Goal: Use online tool/utility: Use online tool/utility

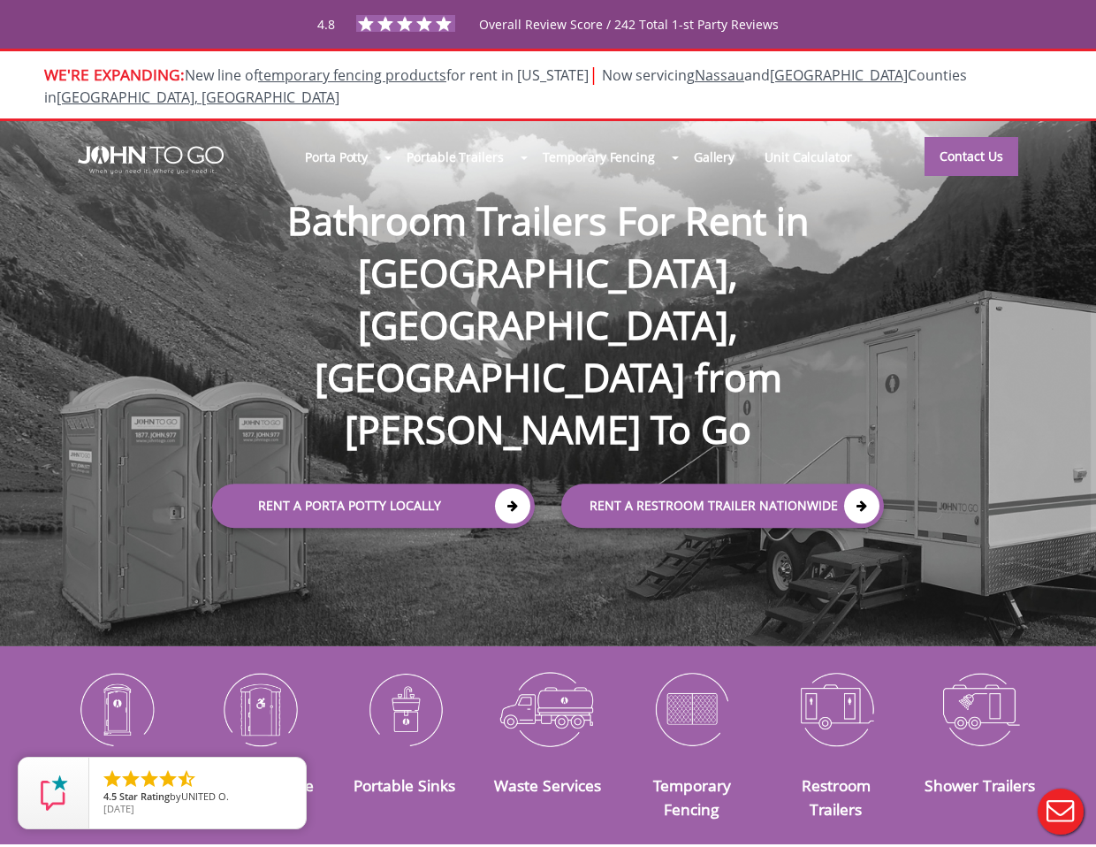
drag, startPoint x: 775, startPoint y: 210, endPoint x: 815, endPoint y: 189, distance: 45.1
click at [789, 204] on div at bounding box center [548, 423] width 1096 height 847
click at [942, 137] on link "Contact Us" at bounding box center [972, 155] width 94 height 39
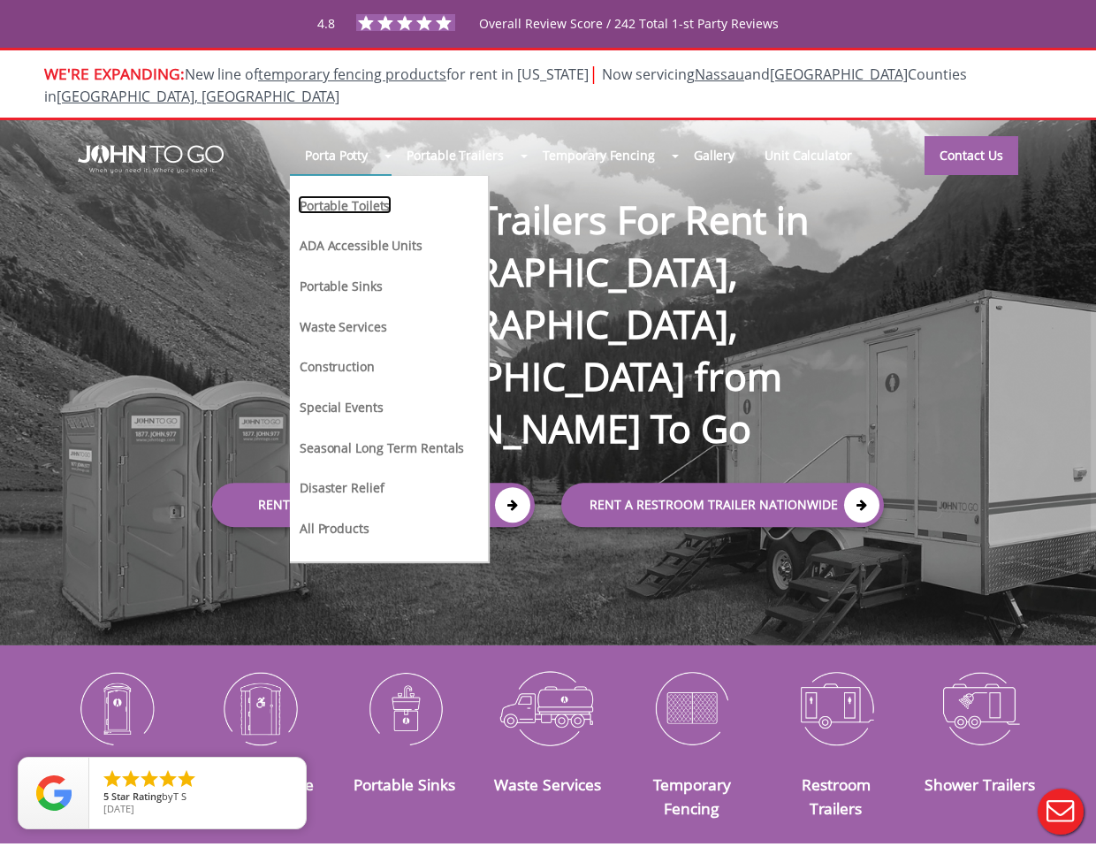
click at [364, 195] on link "Portable Toilets" at bounding box center [345, 204] width 94 height 19
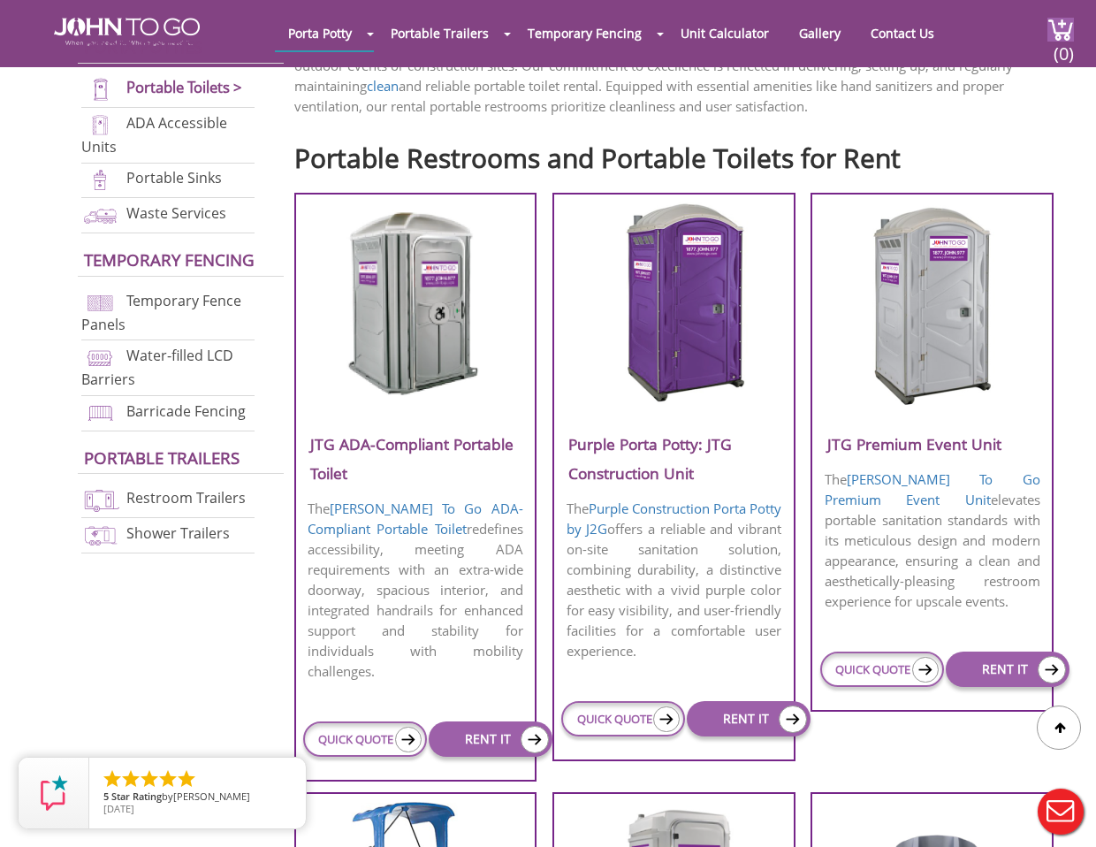
scroll to position [553, 0]
click at [899, 50] on div "Porta Potty Portable Toilets ADA Accessible Units Portable Sinks Waste Services…" at bounding box center [611, 30] width 758 height 61
click at [899, 38] on link "Contact Us" at bounding box center [902, 33] width 90 height 34
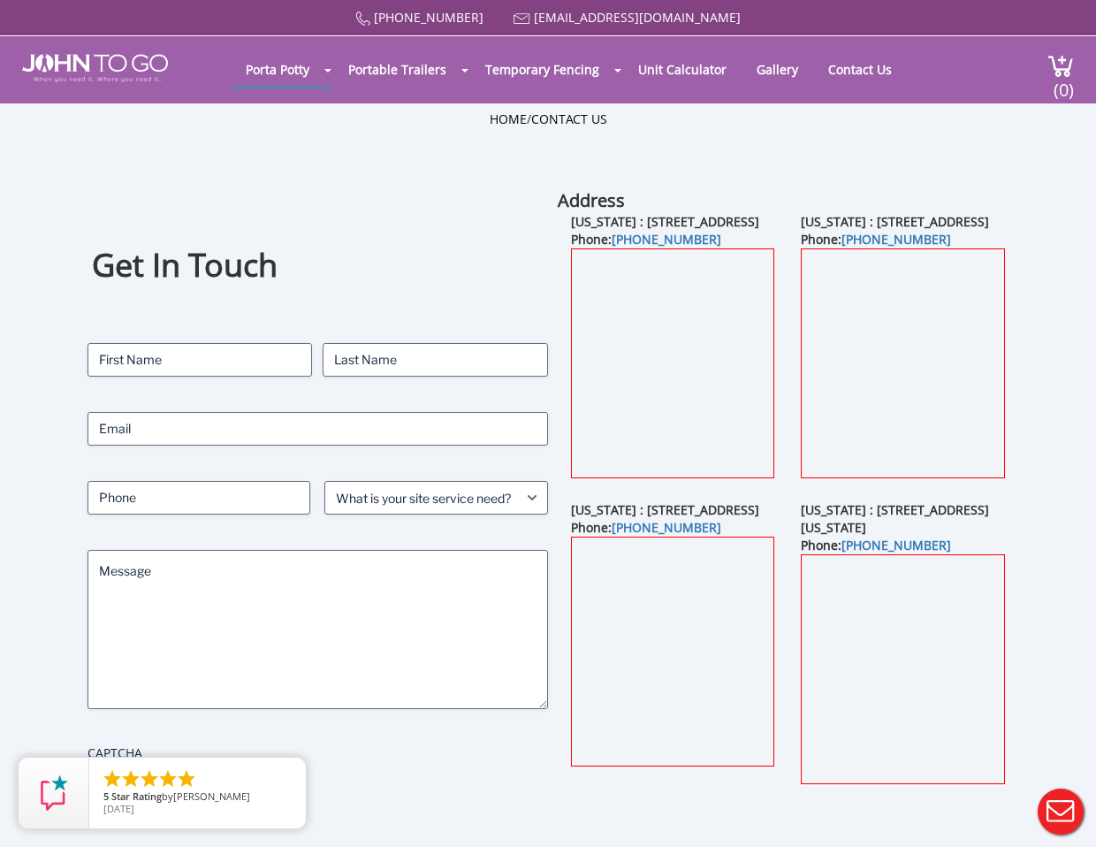
click at [589, 208] on div "Address [US_STATE] : [STREET_ADDRESS] Phone: [PHONE_NUMBER] [US_STATE] : [STREE…" at bounding box center [788, 506] width 461 height 636
click at [589, 208] on b "Address" at bounding box center [591, 200] width 67 height 24
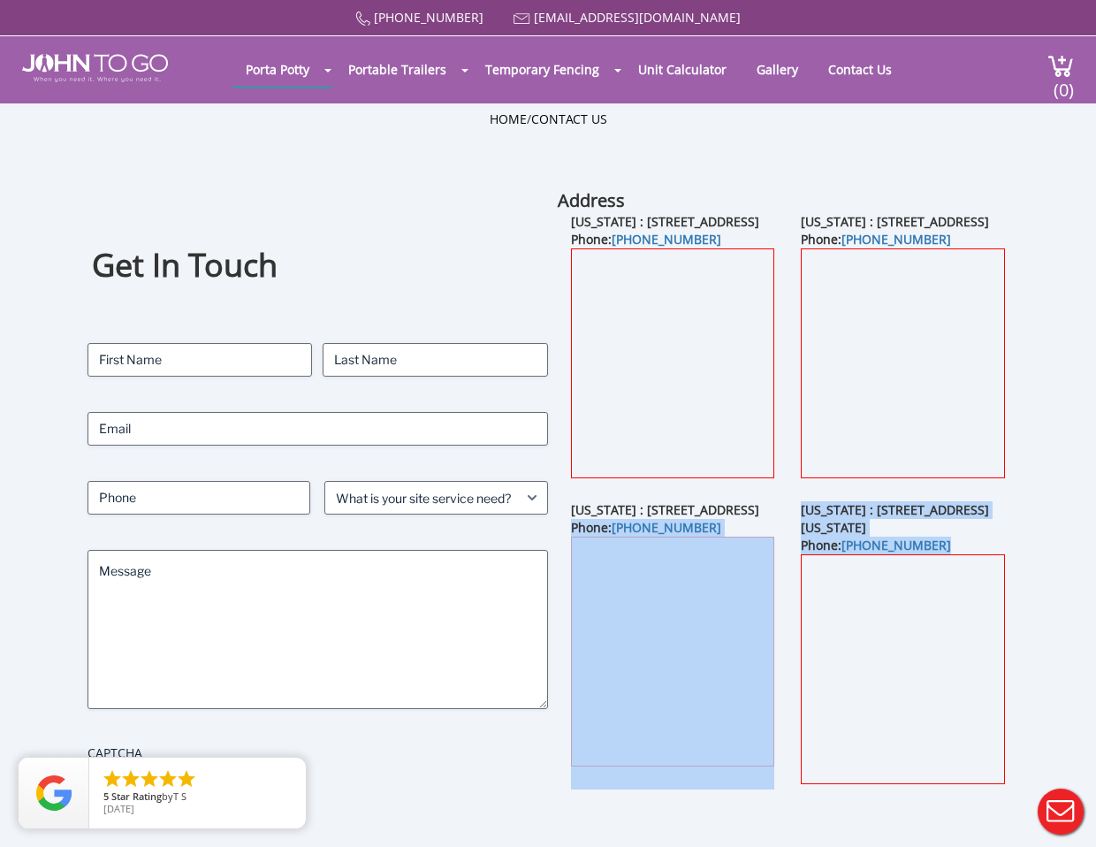
drag, startPoint x: 927, startPoint y: 564, endPoint x: 784, endPoint y: 561, distance: 143.2
click at [784, 561] on div "Address [US_STATE] : [STREET_ADDRESS] Phone: [PHONE_NUMBER] [US_STATE] : [STREE…" at bounding box center [788, 506] width 461 height 636
click at [784, 561] on div "[US_STATE] : [STREET_ADDRESS] Phone: [PHONE_NUMBER]" at bounding box center [673, 645] width 231 height 288
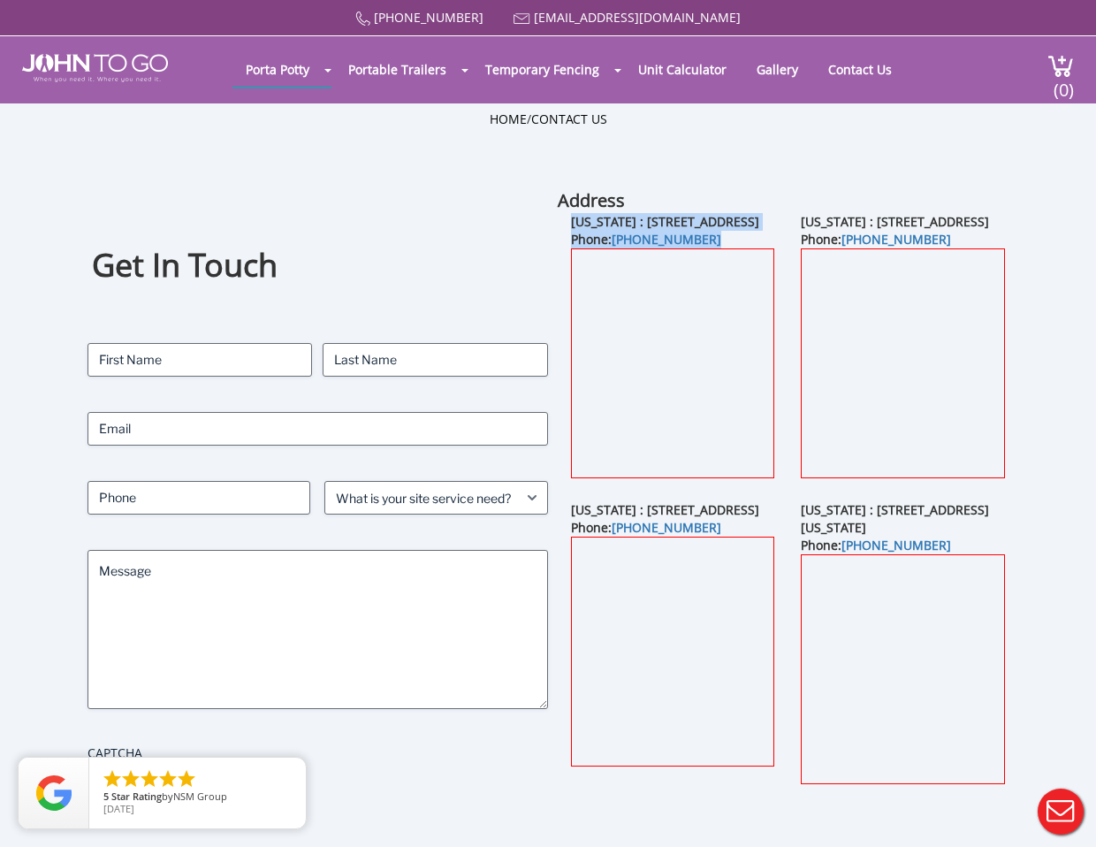
drag, startPoint x: 659, startPoint y: 247, endPoint x: 566, endPoint y: 224, distance: 95.6
click at [566, 224] on div "New Jersey : 21 Van Natta Drive, Ringwood, NJ 07456 Phone: (845) 622-7758" at bounding box center [673, 357] width 231 height 288
click at [567, 223] on div "New Jersey : 21 Van Natta Drive, Ringwood, NJ 07456 Phone: (845) 622-7758" at bounding box center [673, 357] width 231 height 288
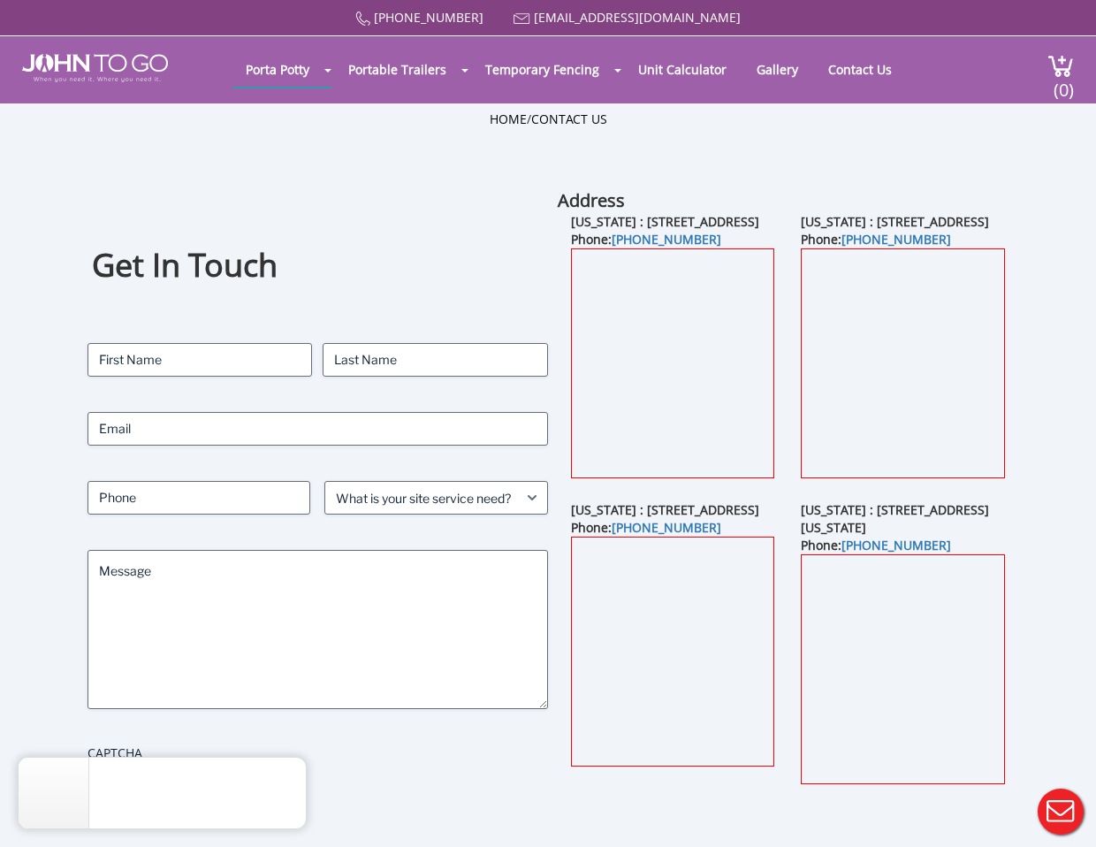
drag, startPoint x: 789, startPoint y: 147, endPoint x: 836, endPoint y: 144, distance: 47.8
click at [794, 149] on div "Home / Contact Us" at bounding box center [548, 146] width 1034 height 71
click at [133, 61] on img at bounding box center [95, 68] width 146 height 28
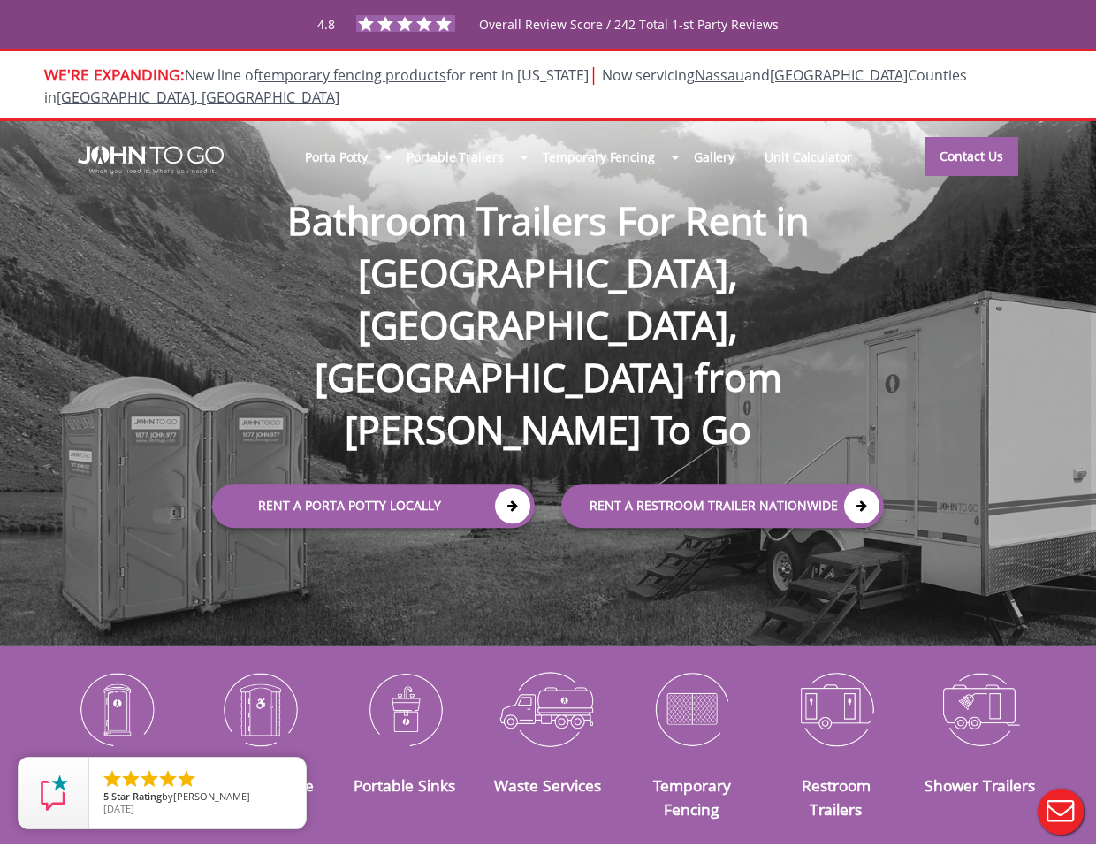
click at [217, 23] on div "4.8 Overall Review Score / 242 Total 1-st Party Reviews" at bounding box center [547, 24] width 1057 height 31
click at [500, 20] on span "Overall Review Score / 242 Total 1-st Party Reviews" at bounding box center [629, 42] width 300 height 52
click at [576, 29] on span "Overall Review Score / 242 Total 1-st Party Reviews" at bounding box center [629, 42] width 300 height 52
click at [577, 30] on span "Overall Review Score / 242 Total 1-st Party Reviews" at bounding box center [629, 42] width 300 height 52
drag, startPoint x: 804, startPoint y: 20, endPoint x: 624, endPoint y: 19, distance: 180.3
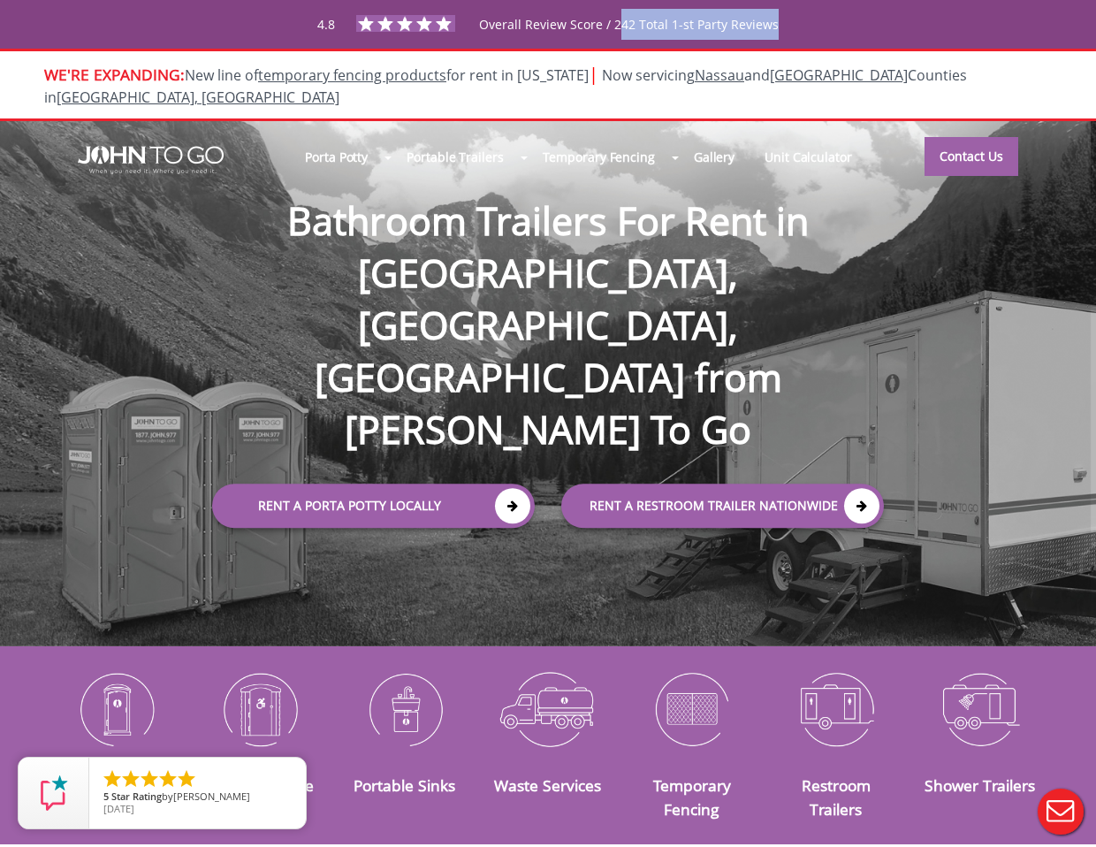
click at [624, 19] on div "4.8 Overall Review Score / 242 Total 1-st Party Reviews" at bounding box center [547, 24] width 1057 height 31
click at [624, 19] on span "Overall Review Score / 242 Total 1-st Party Reviews" at bounding box center [629, 42] width 300 height 52
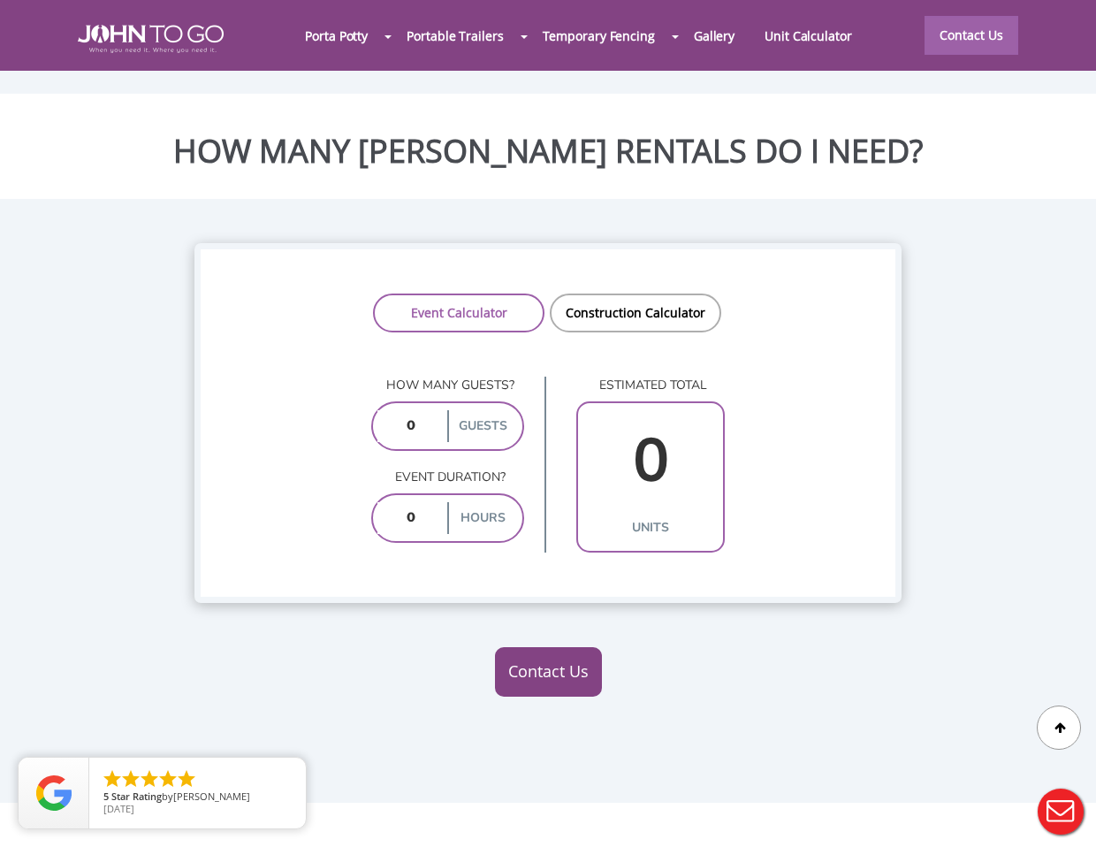
scroll to position [1366, 0]
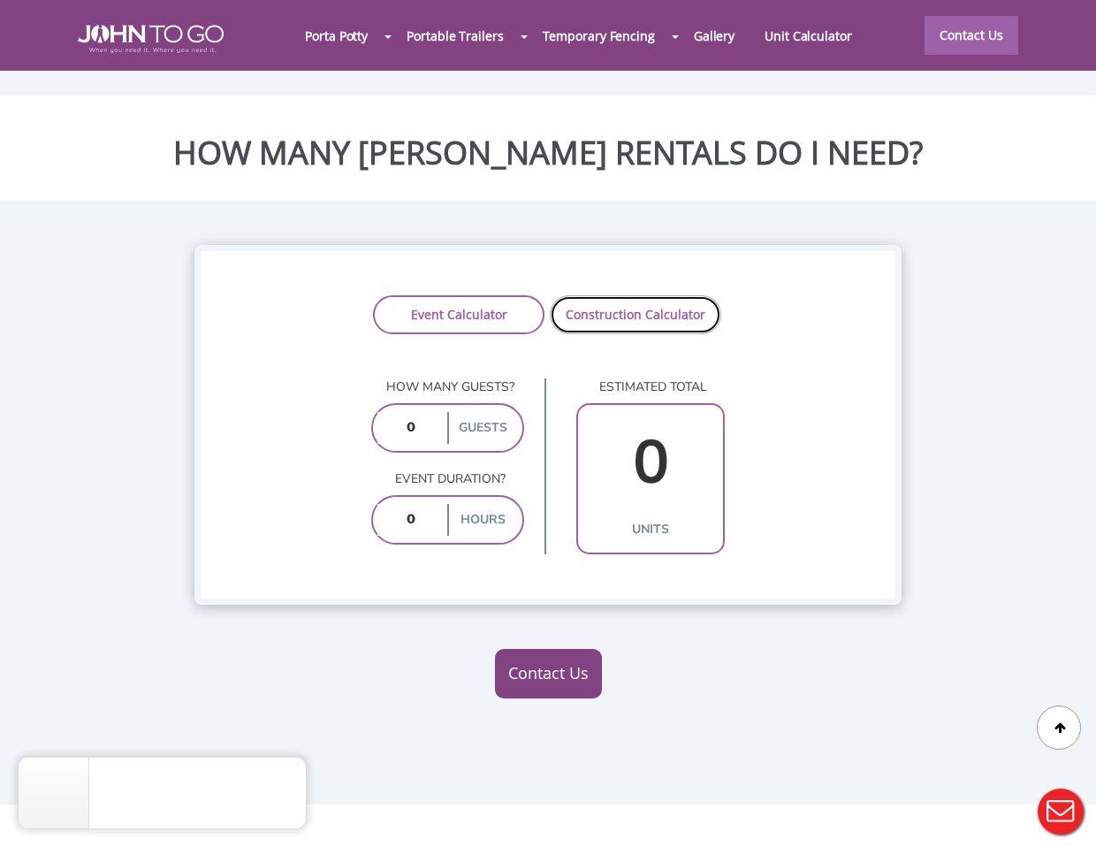
click at [606, 295] on link "Construction Calculator" at bounding box center [635, 314] width 171 height 39
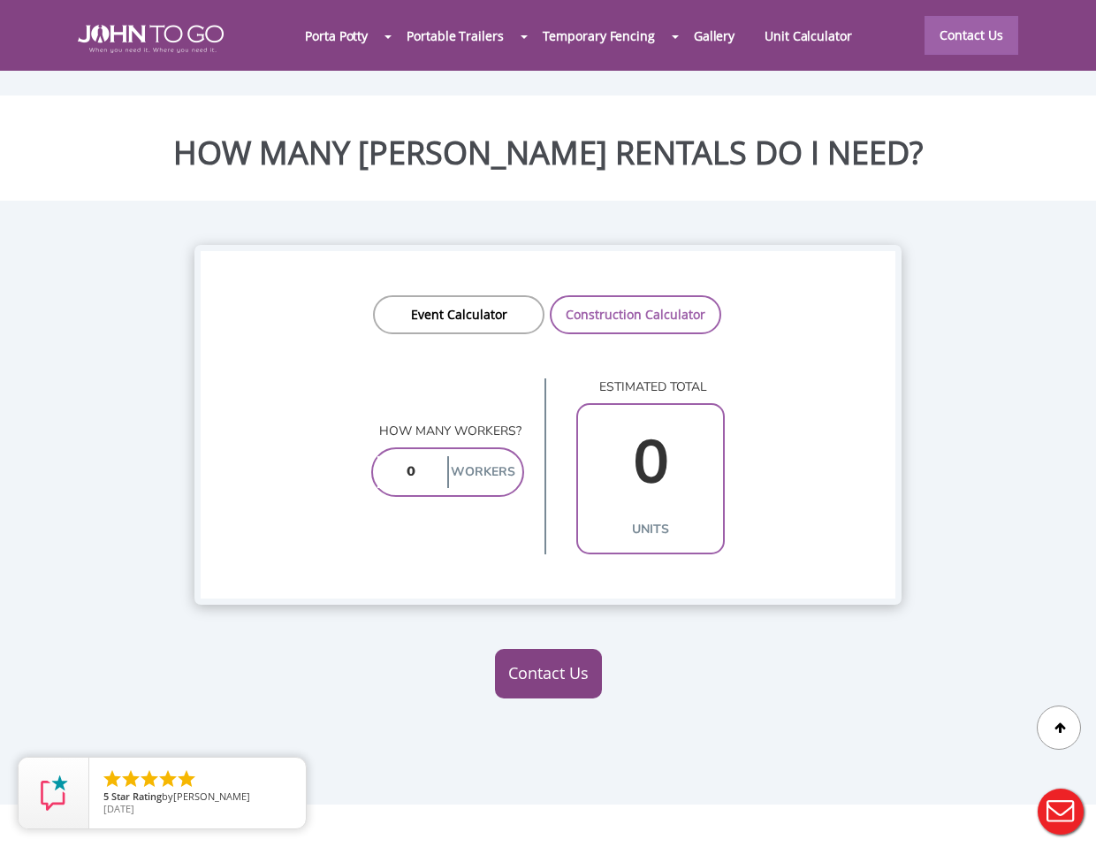
click at [416, 456] on input "number" at bounding box center [410, 472] width 66 height 32
drag, startPoint x: 421, startPoint y: 434, endPoint x: 356, endPoint y: 430, distance: 64.7
type input "2"
type input "1"
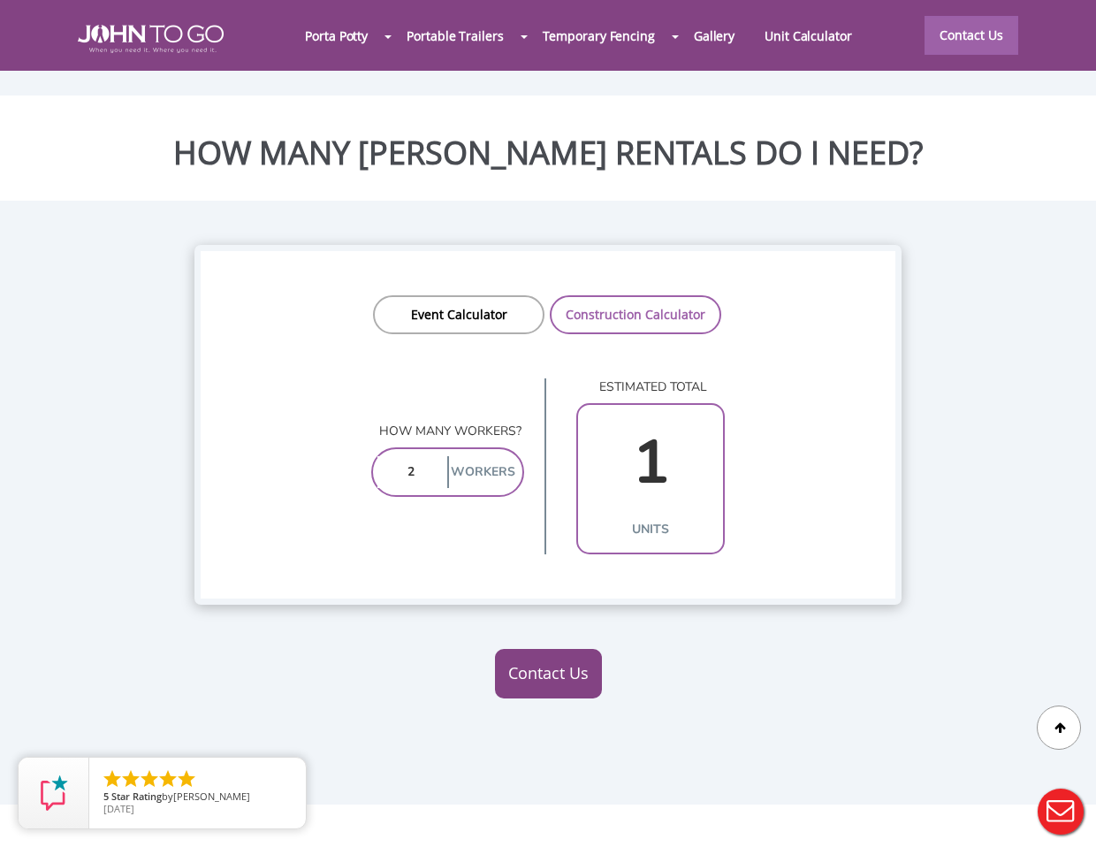
type input "25"
type input "3"
type input "2"
type input "1"
click at [501, 295] on link "Event Calculator" at bounding box center [458, 314] width 171 height 39
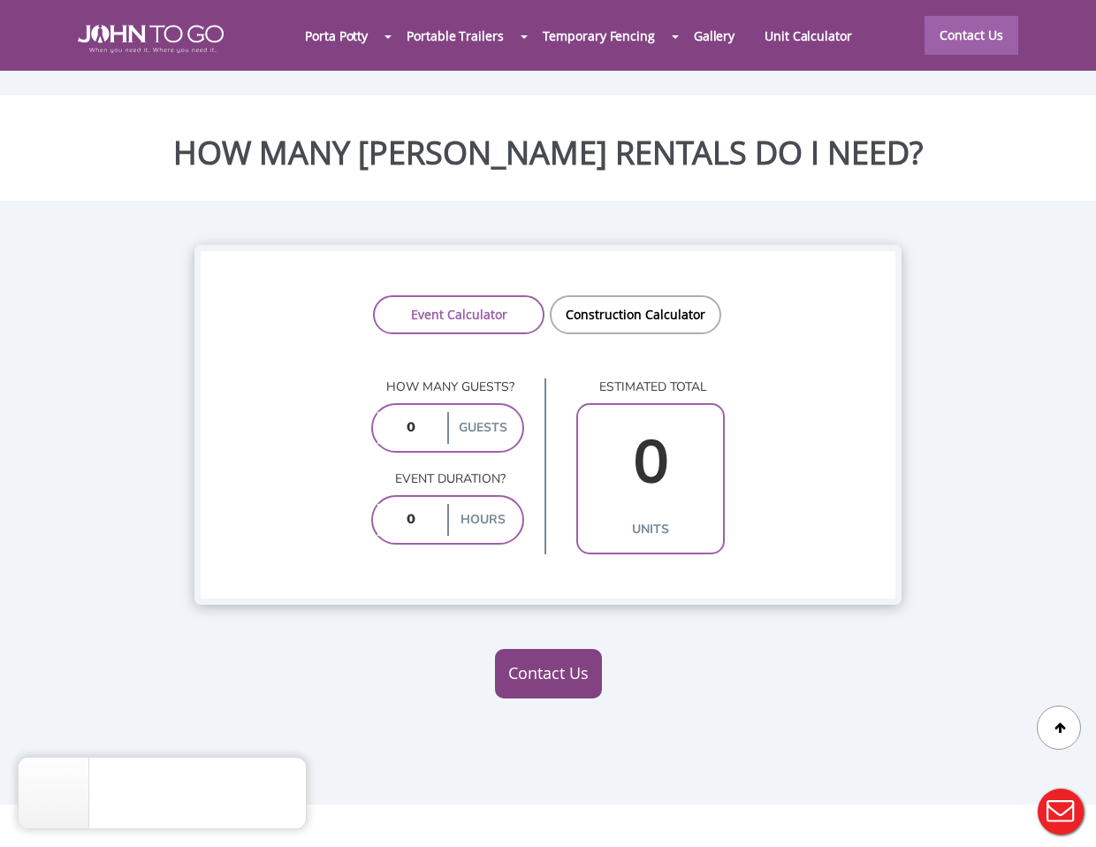
click at [420, 412] on input "number" at bounding box center [410, 428] width 66 height 32
type input "200"
click at [411, 504] on input "number" at bounding box center [410, 520] width 66 height 32
type input "6"
type input "4"
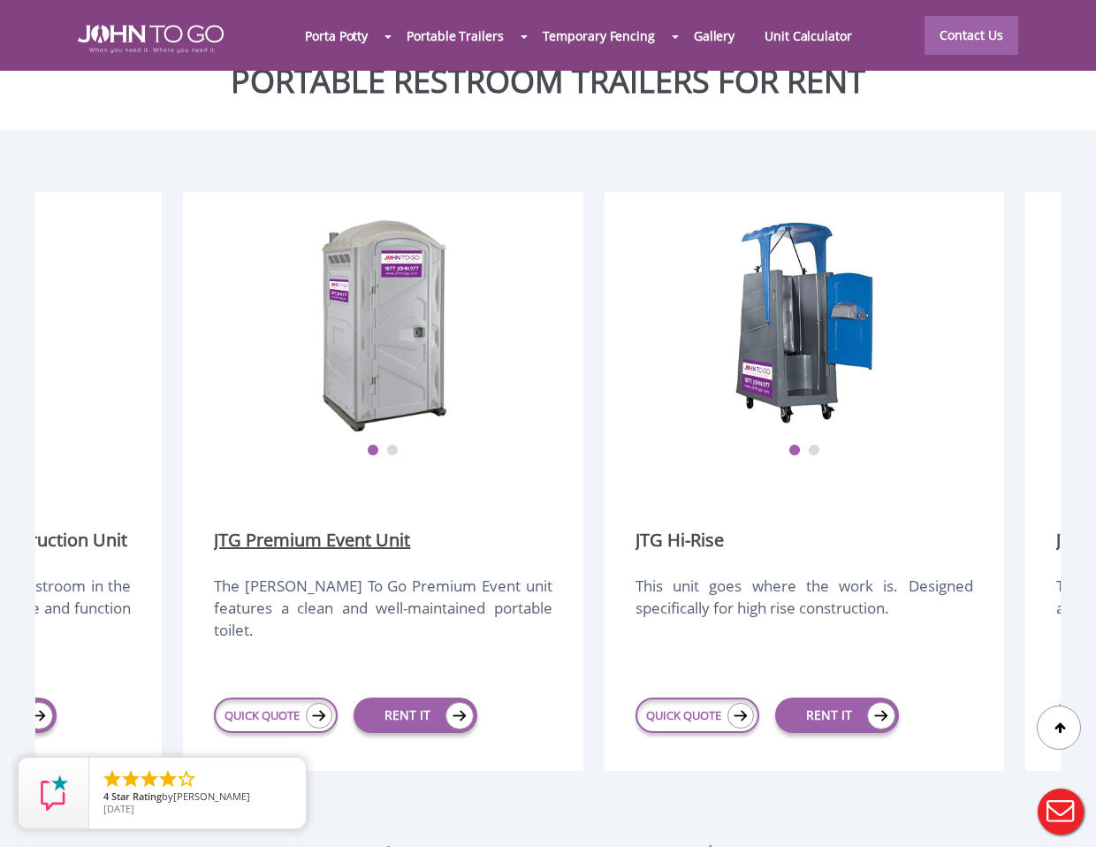
scroll to position [2193, 0]
